Goal: Obtain resource: Download file/media

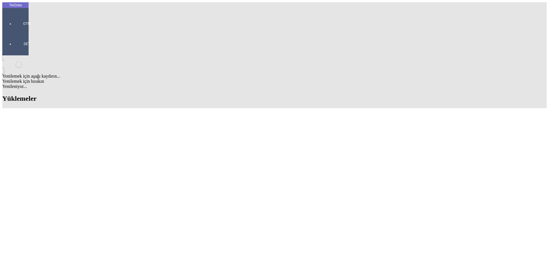
drag, startPoint x: 276, startPoint y: 37, endPoint x: 310, endPoint y: 40, distance: 34.2
drag, startPoint x: 160, startPoint y: 39, endPoint x: 96, endPoint y: 44, distance: 64.6
drag, startPoint x: 214, startPoint y: 37, endPoint x: 161, endPoint y: 44, distance: 52.7
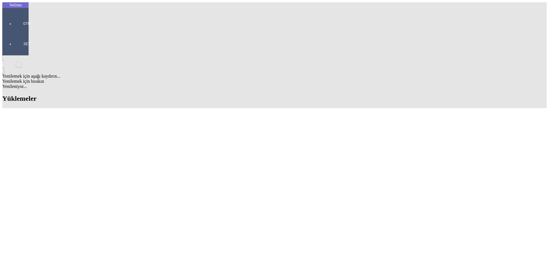
drag, startPoint x: 244, startPoint y: 38, endPoint x: 203, endPoint y: 41, distance: 41.0
drag, startPoint x: 305, startPoint y: 38, endPoint x: 253, endPoint y: 42, distance: 52.5
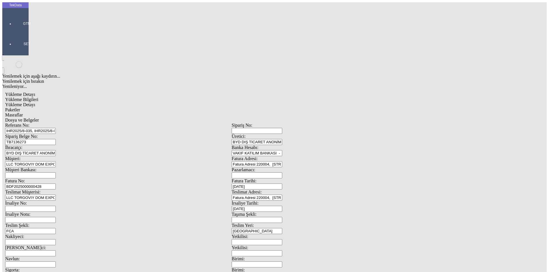
click at [39, 118] on span "Dosya ve Belgeler" at bounding box center [22, 120] width 34 height 5
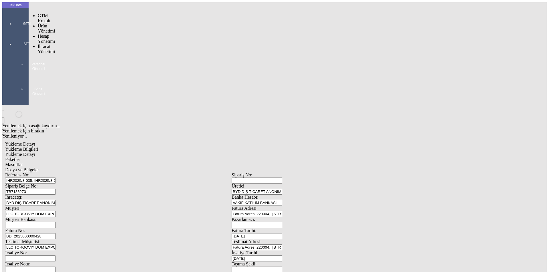
drag, startPoint x: 9, startPoint y: 17, endPoint x: 41, endPoint y: 29, distance: 34.9
click at [14, 32] on div at bounding box center [27, 32] width 26 height 0
click at [47, 44] on span "İhracat Yönetimi" at bounding box center [46, 49] width 17 height 10
click at [87, 54] on span "Yüklemeler" at bounding box center [98, 56] width 22 height 5
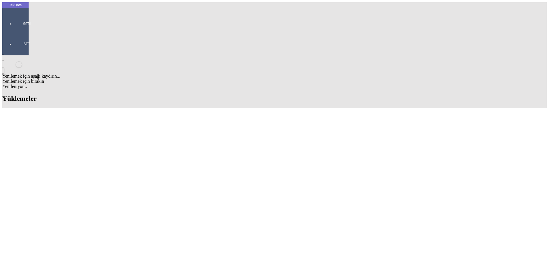
scroll to position [564, 0]
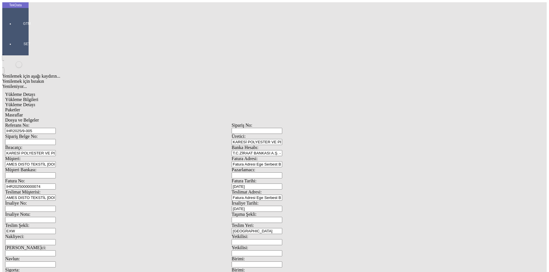
click at [39, 118] on span "Dosya ve Belgeler" at bounding box center [22, 120] width 34 height 5
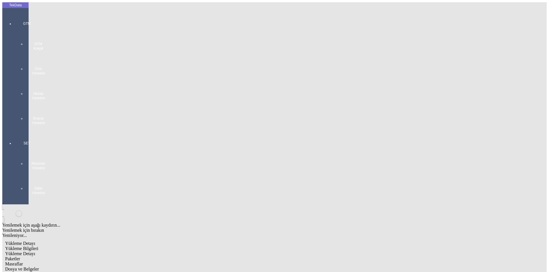
click at [38, 246] on span "Yükleme Bilgileri" at bounding box center [21, 248] width 33 height 5
click at [19, 131] on div at bounding box center [27, 131] width 26 height 0
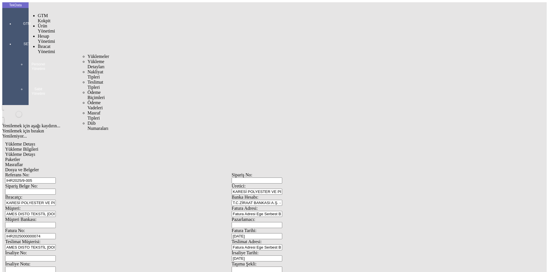
click at [41, 44] on span "İhracat Yönetimi" at bounding box center [46, 49] width 17 height 10
click at [87, 54] on span "Yüklemeler" at bounding box center [98, 56] width 22 height 5
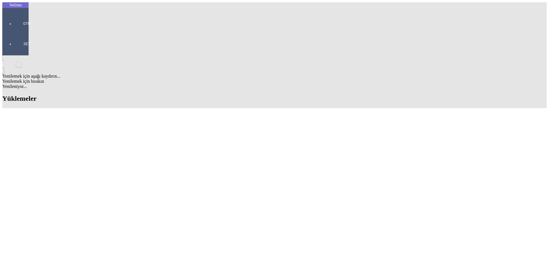
scroll to position [543, 0]
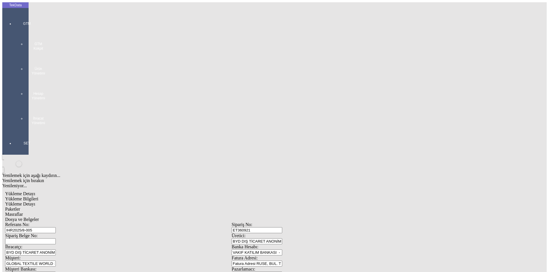
click at [14, 13] on div "GTM GTM Kokpit Ürün Yönetimi Hesap Yönetimi İhracat Yönetimi" at bounding box center [27, 71] width 26 height 120
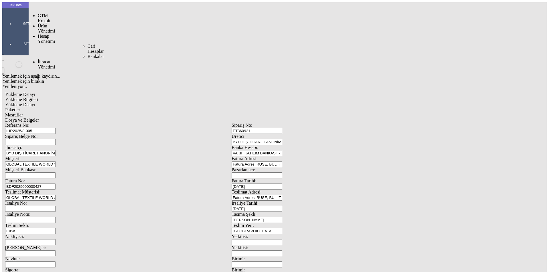
click at [38, 34] on span "Hesap Yönetimi" at bounding box center [46, 39] width 17 height 10
click at [47, 59] on span "İhracat Yönetimi" at bounding box center [46, 64] width 17 height 10
click at [91, 69] on div "Yüklemeler" at bounding box center [88, 71] width 3 height 5
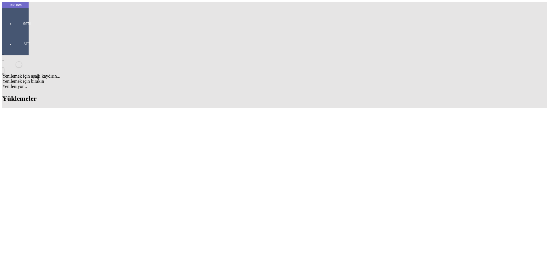
scroll to position [486, 0]
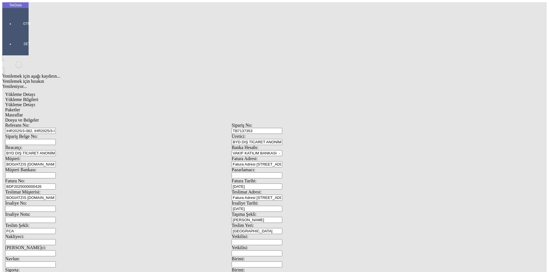
click at [197, 118] on div "Dosya ve Belgeler" at bounding box center [231, 120] width 453 height 5
click at [19, 32] on div at bounding box center [27, 32] width 26 height 0
click at [41, 34] on div "Hesap Yönetimi" at bounding box center [45, 39] width 15 height 10
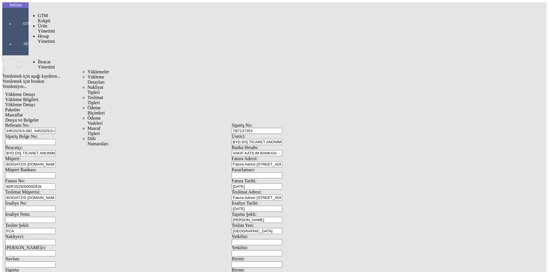
click at [87, 69] on span "Yüklemeler" at bounding box center [98, 71] width 22 height 5
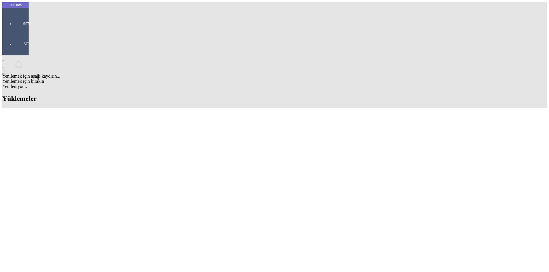
scroll to position [429, 0]
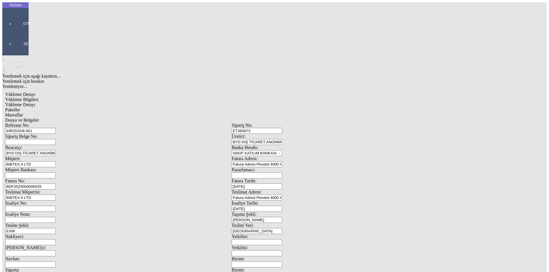
click at [39, 118] on span "Dosya ve Belgeler" at bounding box center [22, 120] width 34 height 5
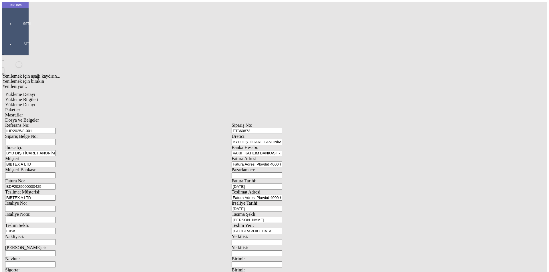
click at [38, 97] on span "Yükleme Bilgileri" at bounding box center [21, 99] width 33 height 5
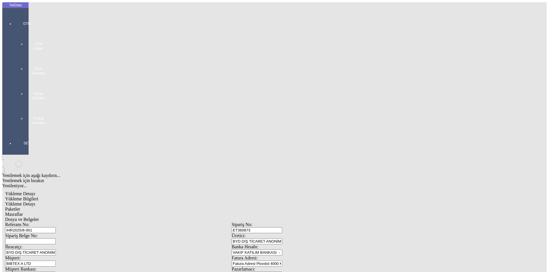
click at [15, 131] on div at bounding box center [27, 131] width 26 height 0
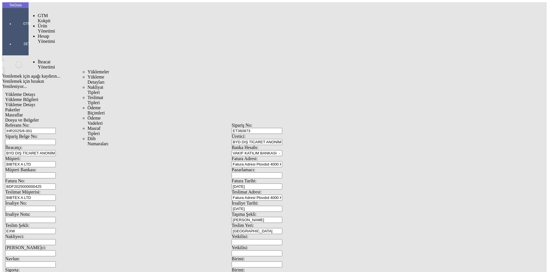
click at [38, 59] on span "İhracat Yönetimi" at bounding box center [46, 64] width 17 height 10
click at [87, 69] on span "Yüklemeler" at bounding box center [98, 71] width 22 height 5
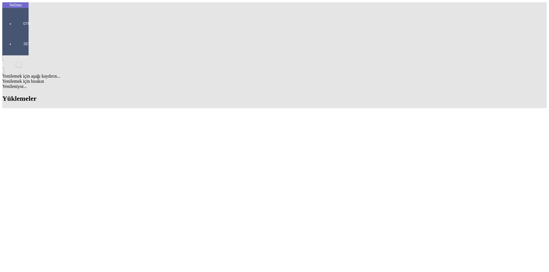
scroll to position [564, 0]
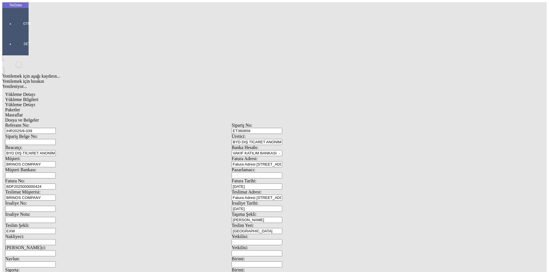
click at [39, 118] on span "Dosya ve Belgeler" at bounding box center [22, 120] width 34 height 5
drag, startPoint x: 41, startPoint y: 30, endPoint x: 48, endPoint y: 30, distance: 6.9
click at [38, 97] on span "Yükleme Bilgileri" at bounding box center [21, 99] width 33 height 5
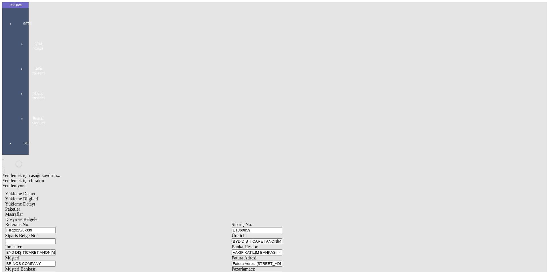
click at [14, 131] on div at bounding box center [27, 131] width 26 height 0
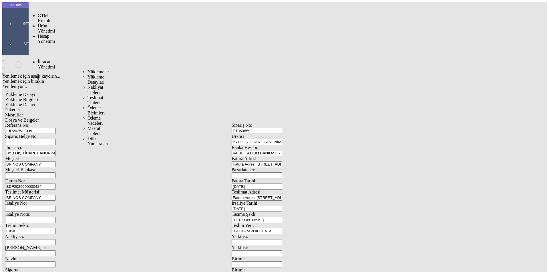
drag, startPoint x: 45, startPoint y: 31, endPoint x: 72, endPoint y: 31, distance: 27.4
click at [46, 59] on span "İhracat Yönetimi" at bounding box center [46, 64] width 17 height 10
click at [87, 69] on span "Yüklemeler" at bounding box center [98, 71] width 22 height 5
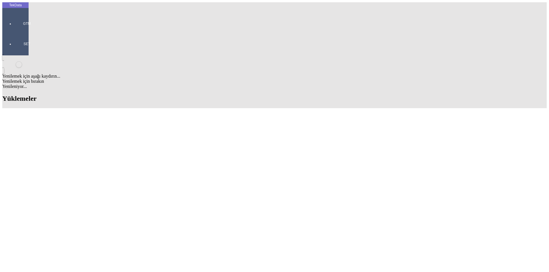
scroll to position [486, 0]
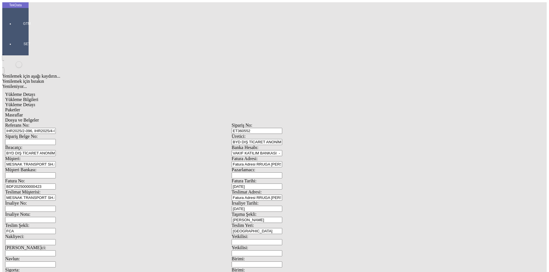
click at [388, 92] on div "Yükleme Detayı Yükleme Bilgileri Yükleme Detayı Paketler Masraflar Dosya ve Bel…" at bounding box center [231, 254] width 453 height 324
click at [39, 118] on span "Dosya ve Belgeler" at bounding box center [22, 120] width 34 height 5
